Goal: Information Seeking & Learning: Find specific fact

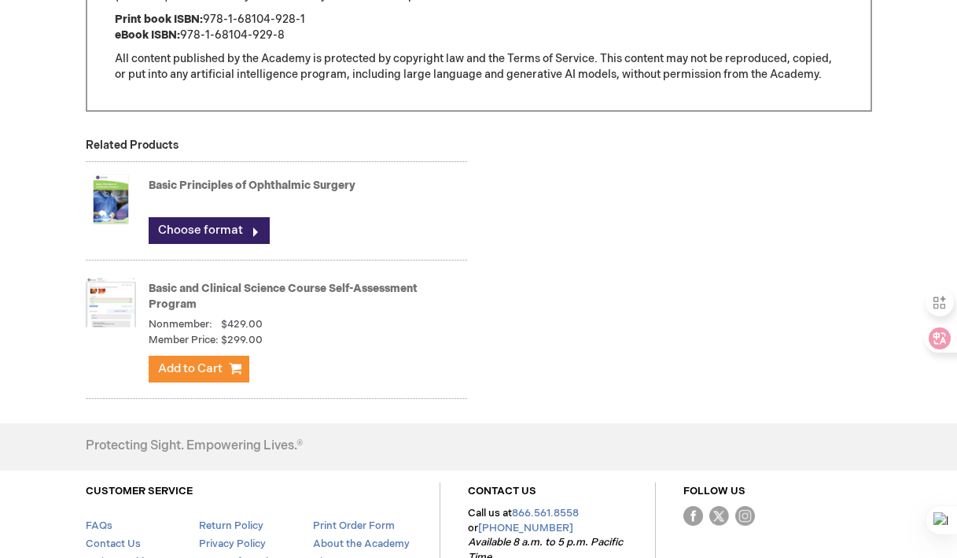
scroll to position [1451, 0]
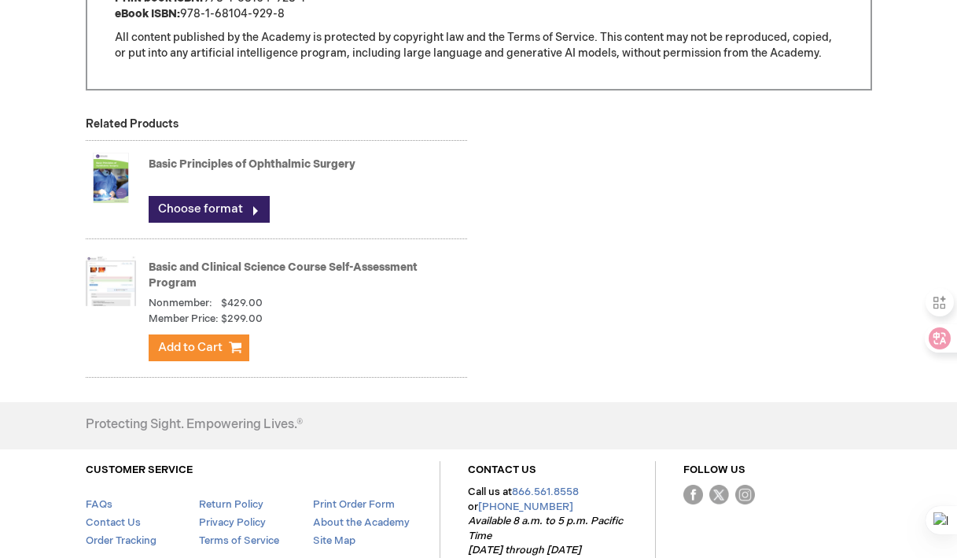
click at [112, 187] on img at bounding box center [111, 177] width 50 height 63
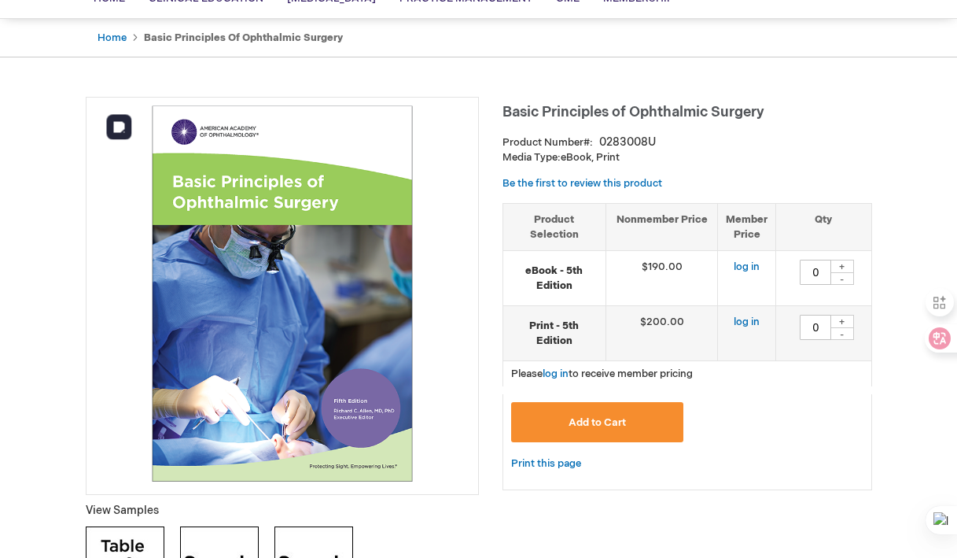
scroll to position [140, 0]
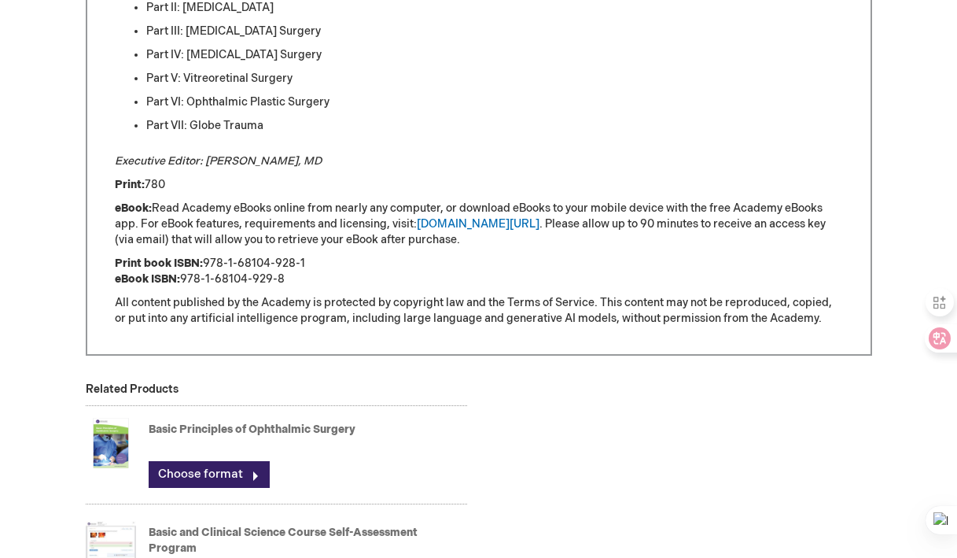
scroll to position [1188, 0]
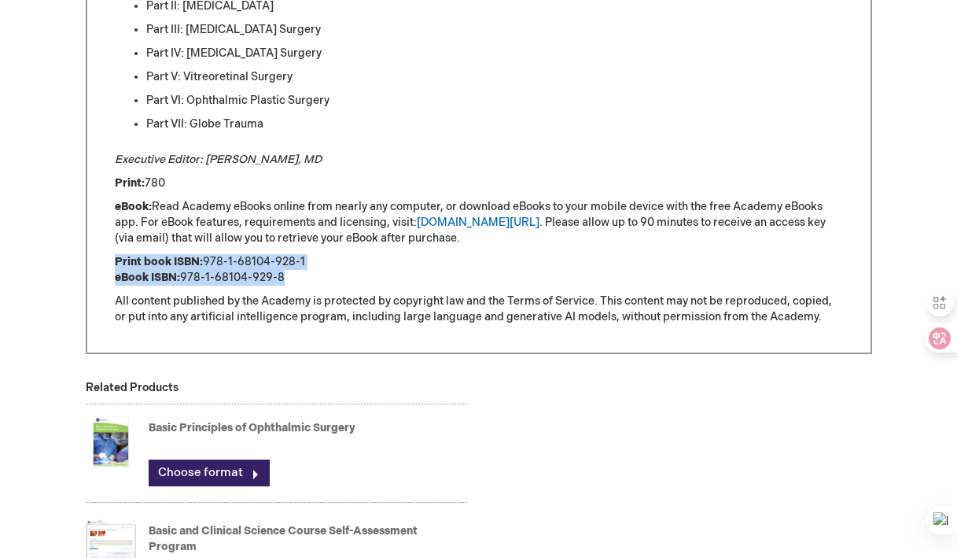
drag, startPoint x: 286, startPoint y: 275, endPoint x: 103, endPoint y: 264, distance: 182.8
click at [292, 241] on icon at bounding box center [297, 245] width 11 height 11
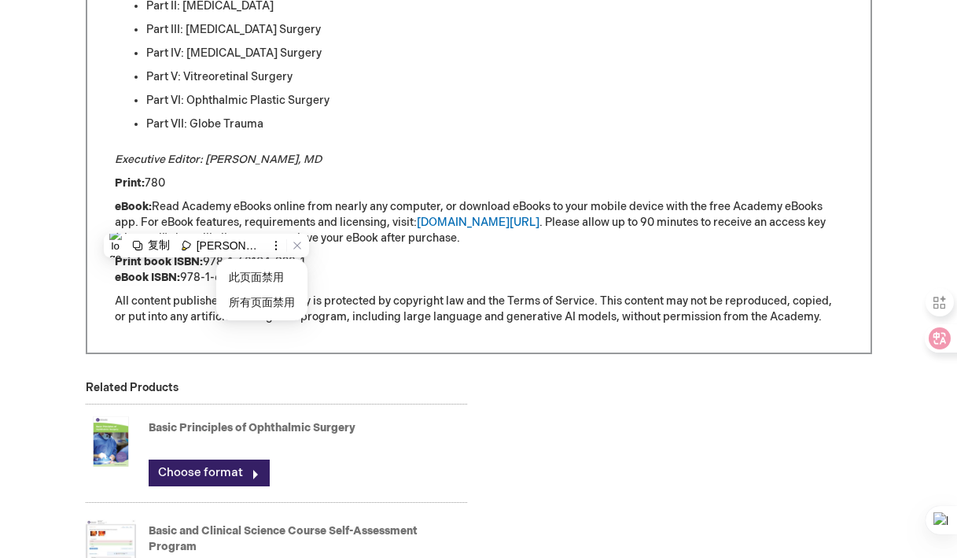
click at [353, 298] on p "All content published by the Academy is protected by copyright law and the Term…" at bounding box center [479, 308] width 728 height 31
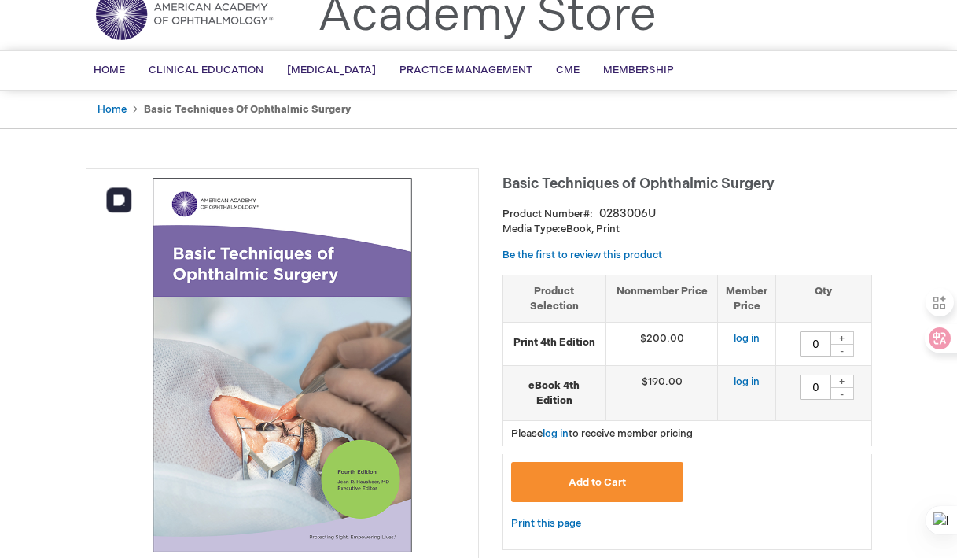
scroll to position [67, 0]
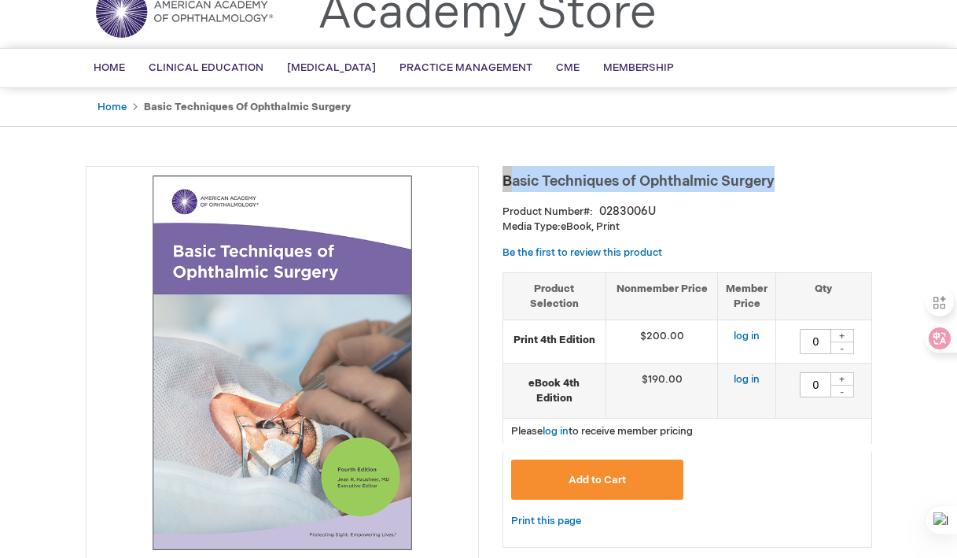
drag, startPoint x: 786, startPoint y: 184, endPoint x: 504, endPoint y: 183, distance: 281.6
click at [504, 183] on h1 "Basic Techniques of Ophthalmic Surgery" at bounding box center [688, 179] width 370 height 26
copy span "Basic Techniques of Ophthalmic Surgery"
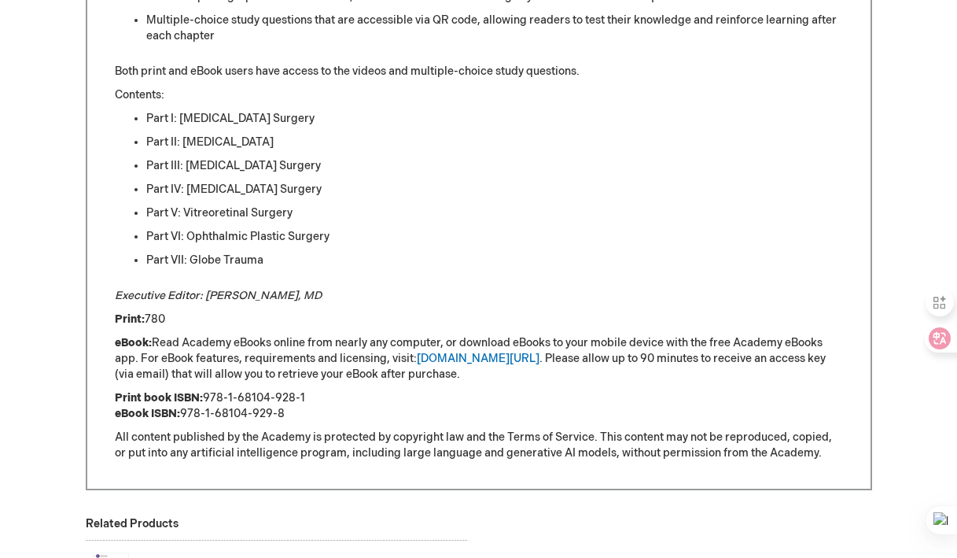
scroll to position [1045, 0]
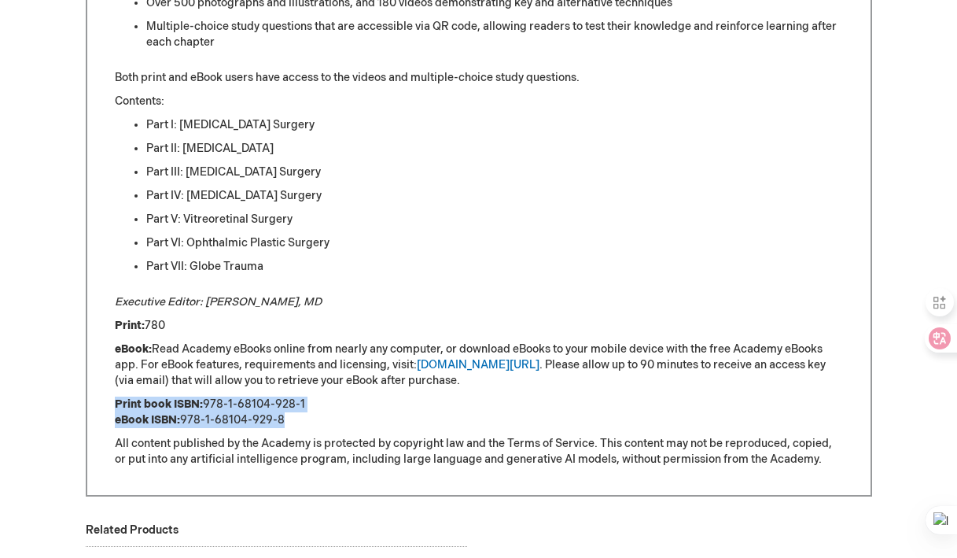
drag, startPoint x: 293, startPoint y: 421, endPoint x: 125, endPoint y: 394, distance: 169.7
click at [125, 394] on div "New Edition The Academy’s Basic Techniques of Ophthalmic Surgery , fourth editi…" at bounding box center [479, 129] width 728 height 677
copy p "Print book ISBN: 978-1-68104-928-1 eBook ISBN: 978-1-68104-929-8"
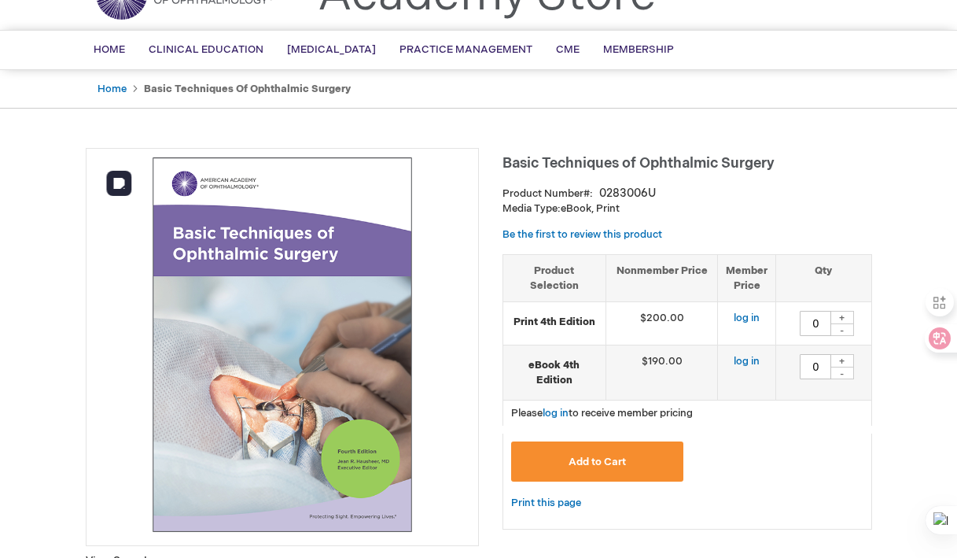
scroll to position [87, 0]
